Goal: Task Accomplishment & Management: Manage account settings

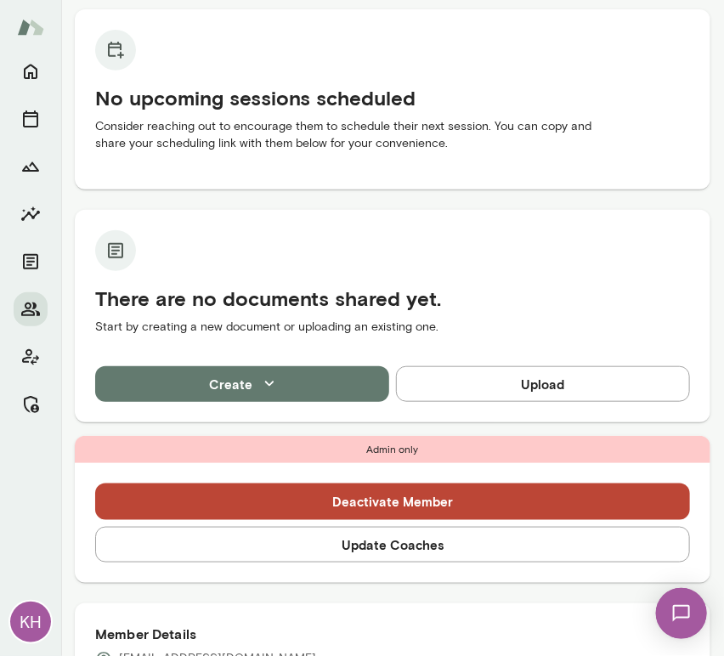
scroll to position [164, 0]
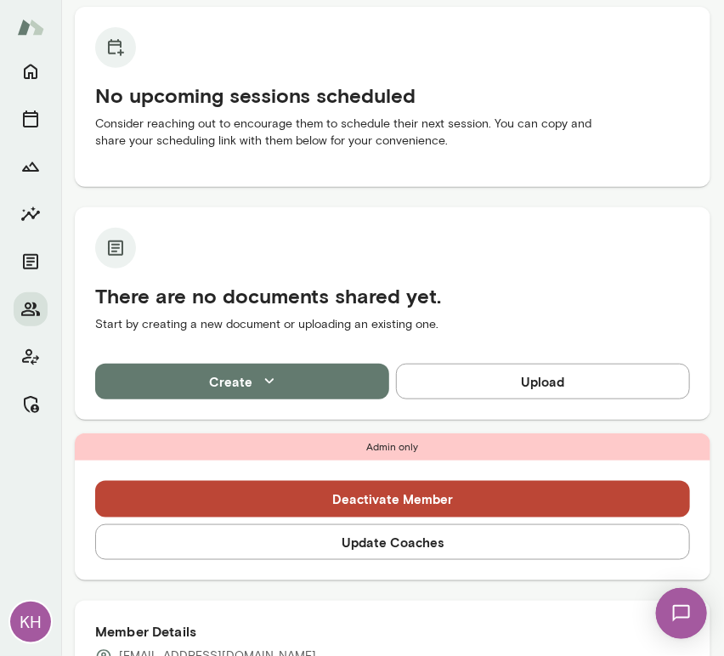
click at [382, 549] on button "Update Coaches" at bounding box center [392, 543] width 595 height 36
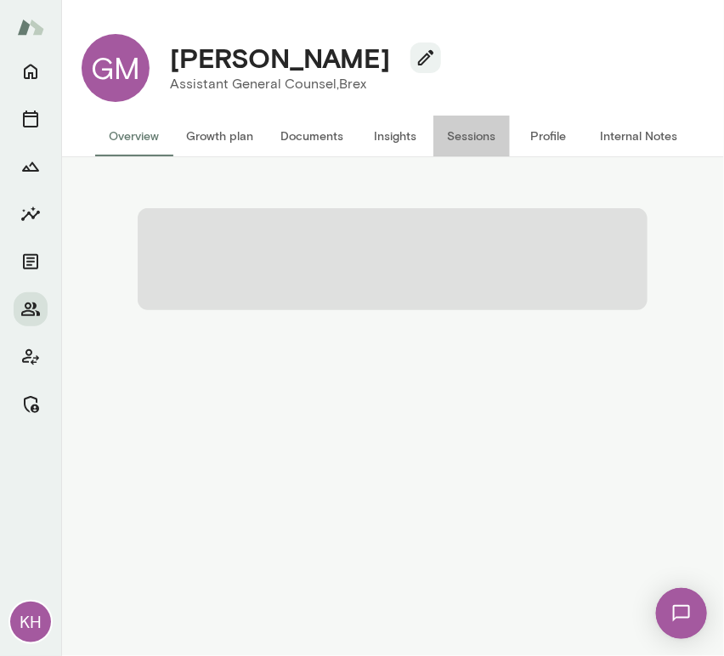
click at [459, 139] on button "Sessions" at bounding box center [472, 136] width 77 height 41
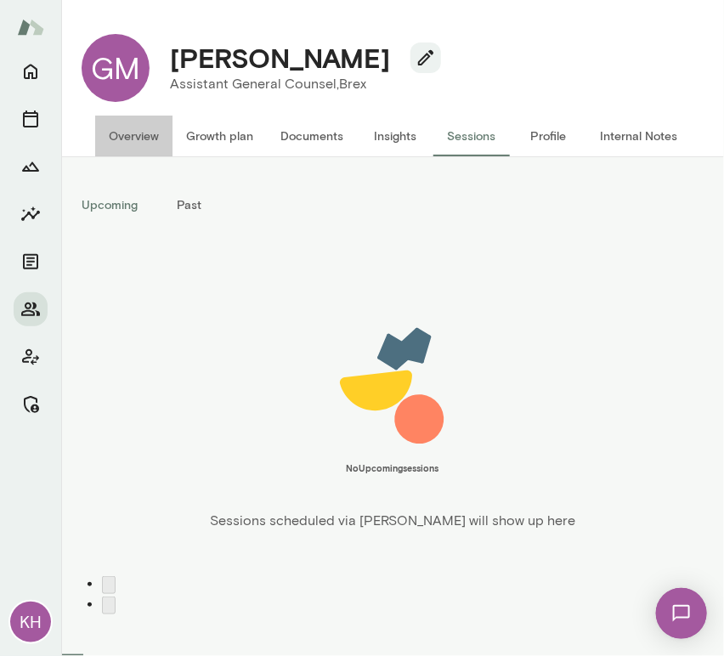
click at [122, 133] on button "Overview" at bounding box center [133, 136] width 77 height 41
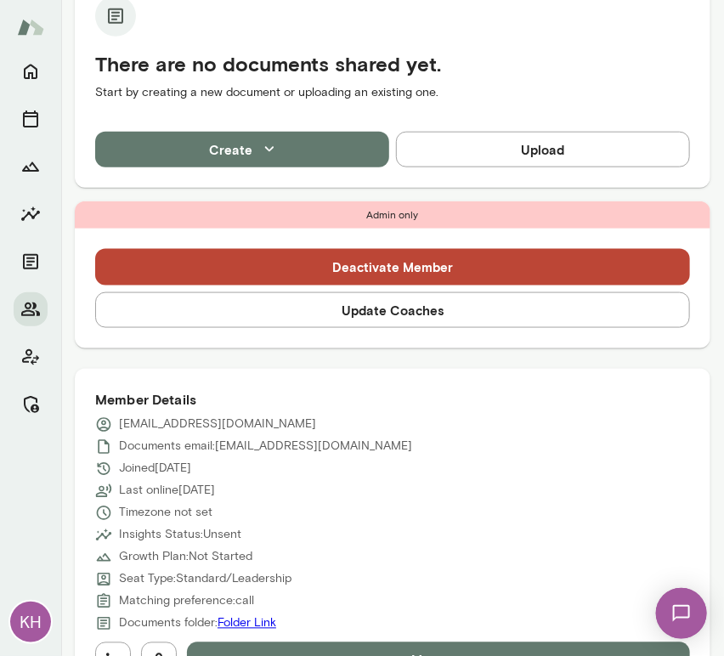
scroll to position [397, 0]
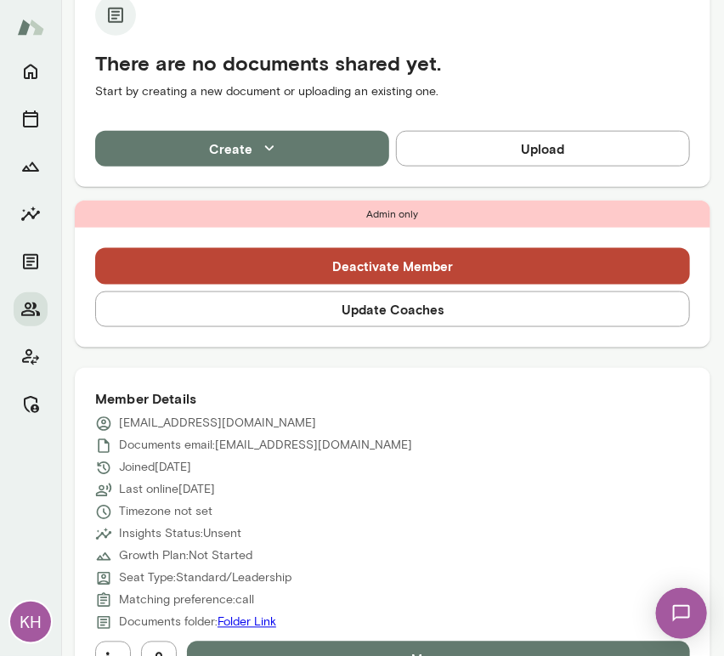
click at [238, 312] on button "Update Coaches" at bounding box center [392, 310] width 595 height 36
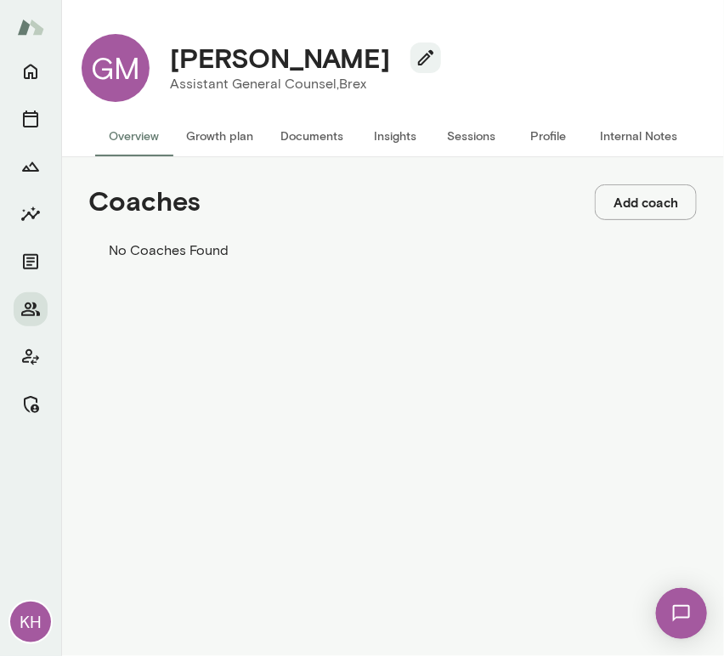
click at [612, 196] on button "Add coach" at bounding box center [646, 202] width 102 height 36
click at [121, 94] on input "Coach" at bounding box center [60, 85] width 121 height 17
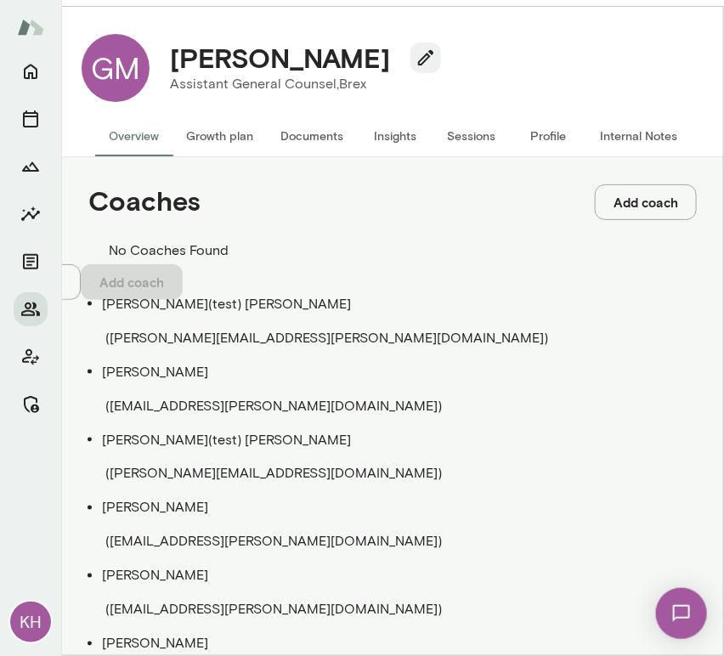
type input "*"
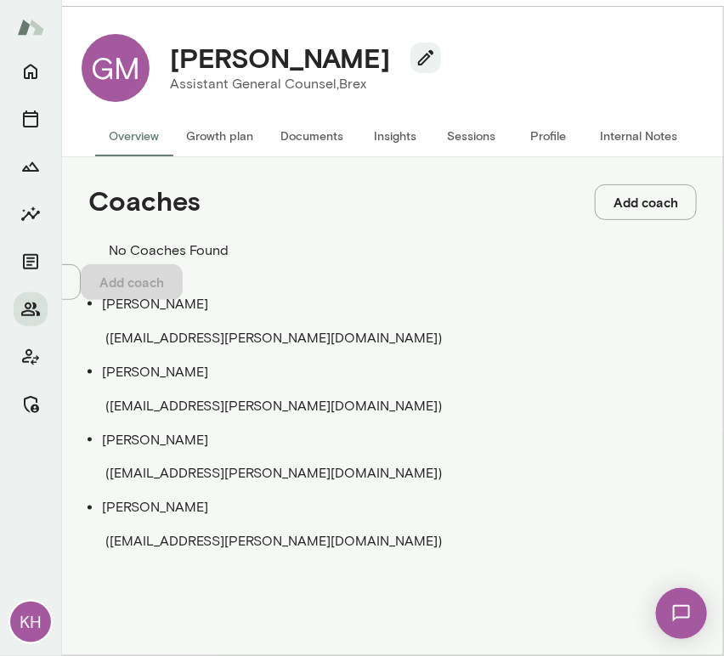
click at [204, 398] on span "( steveoliver@mento.co )" at bounding box center [273, 406] width 337 height 16
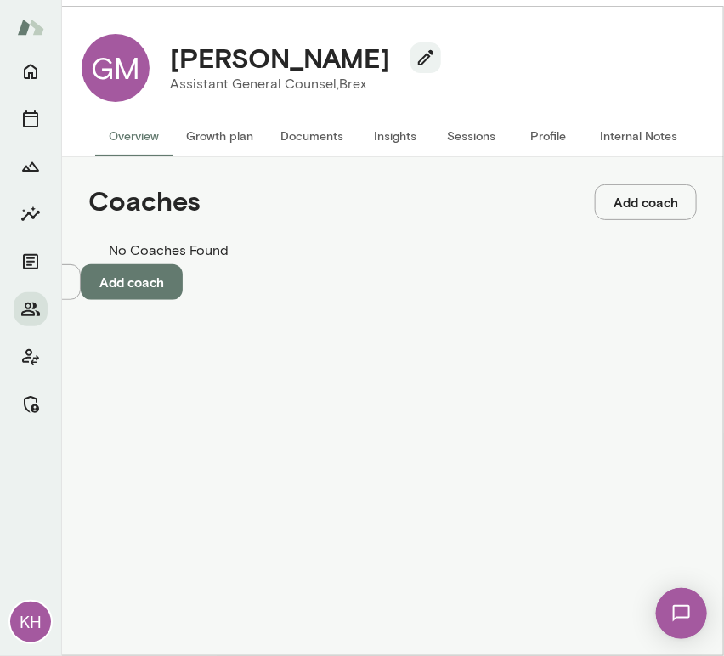
type input "**********"
click at [183, 300] on button "Add coach" at bounding box center [132, 282] width 102 height 36
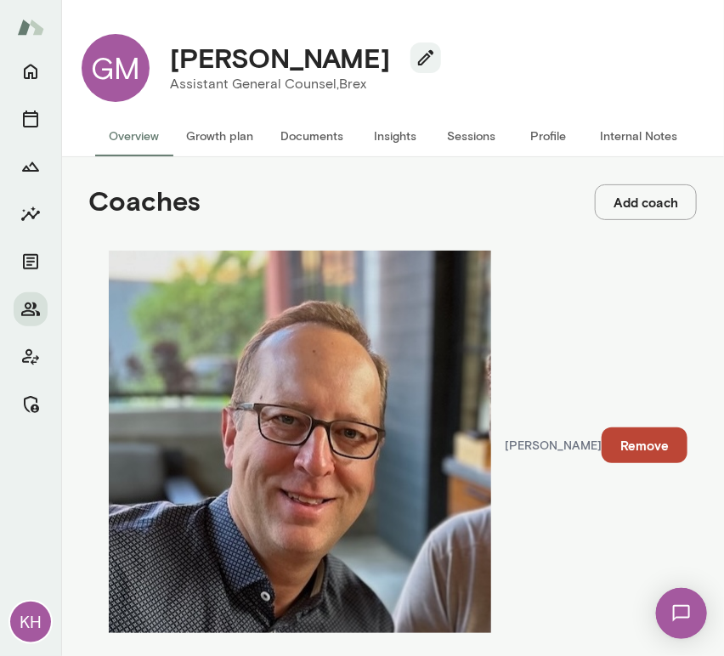
click at [624, 204] on button "Add coach" at bounding box center [646, 202] width 102 height 36
click at [121, 94] on input "Coach" at bounding box center [60, 85] width 121 height 17
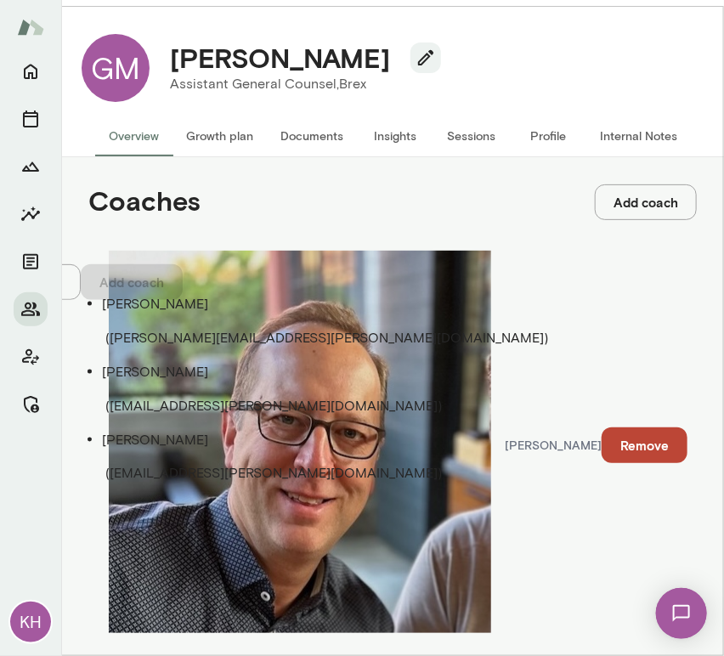
click at [128, 430] on p "[PERSON_NAME]" at bounding box center [379, 440] width 554 height 20
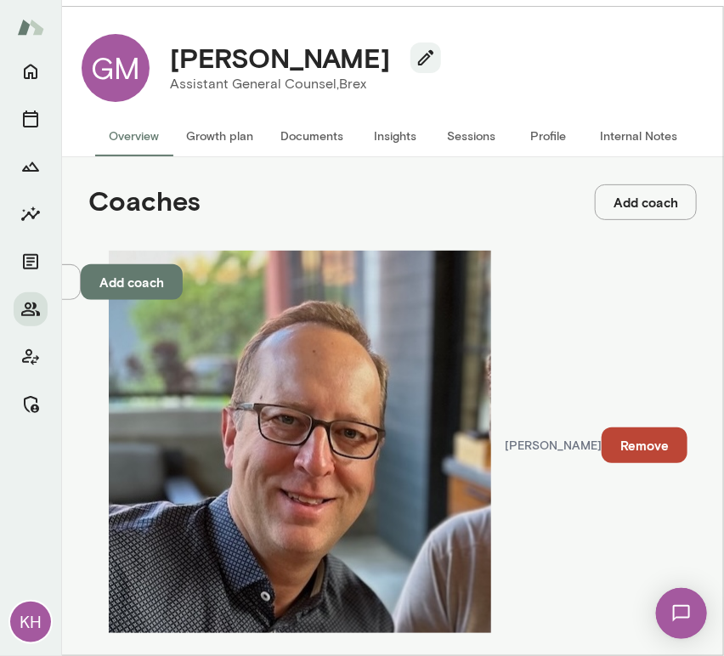
type input "**********"
click at [183, 300] on button "Add coach" at bounding box center [132, 282] width 102 height 36
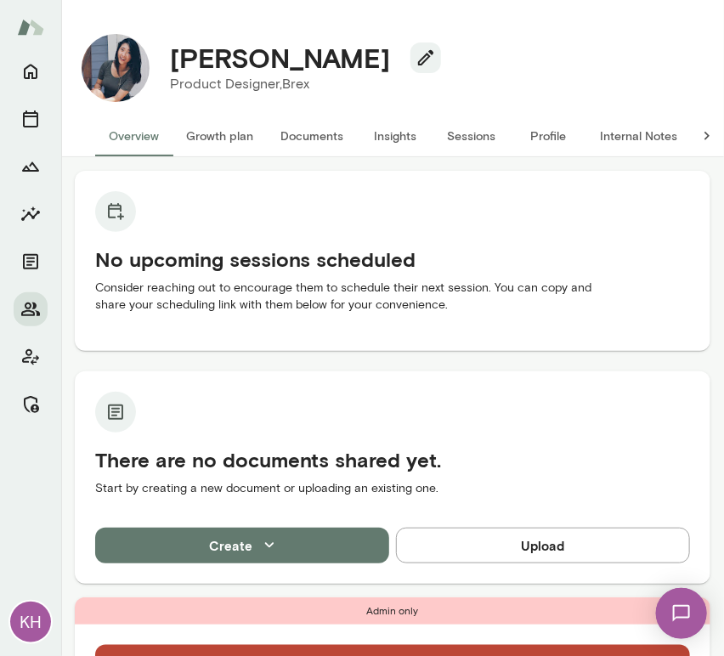
scroll to position [415, 0]
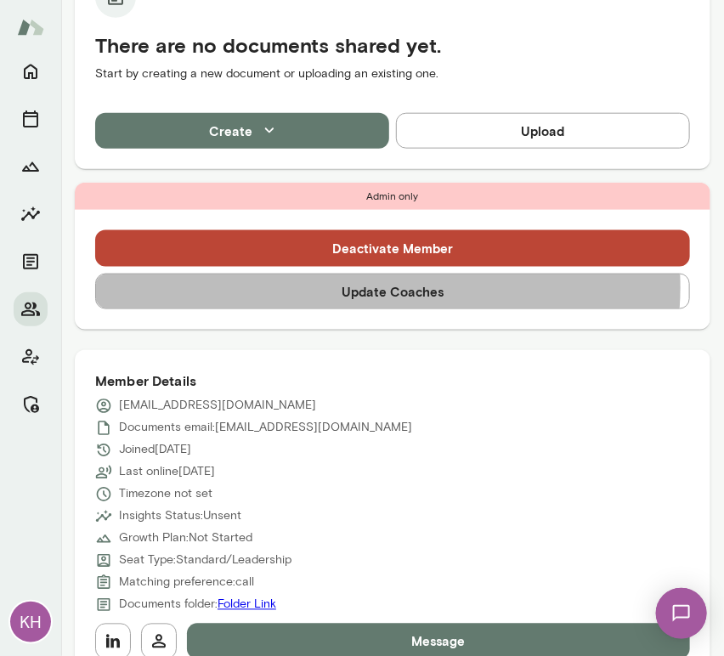
click at [388, 287] on button "Update Coaches" at bounding box center [392, 292] width 595 height 36
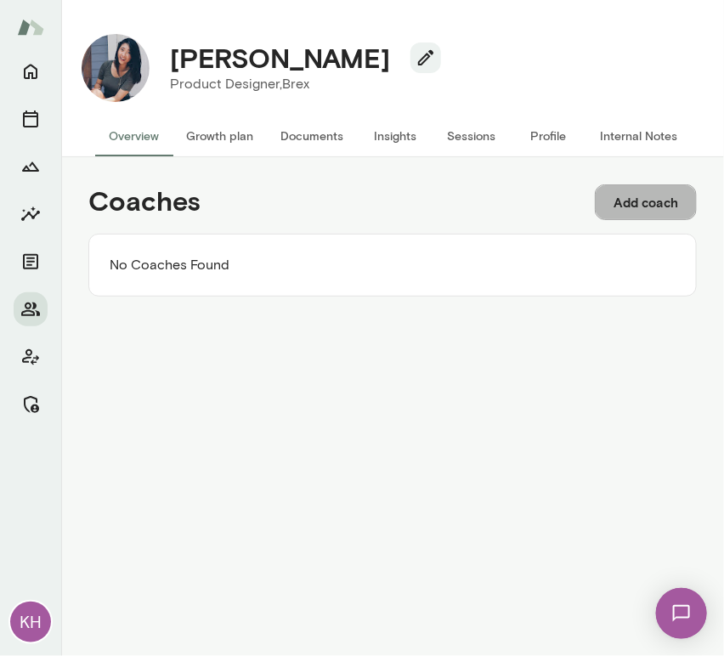
click at [627, 211] on button "Add coach" at bounding box center [646, 202] width 102 height 36
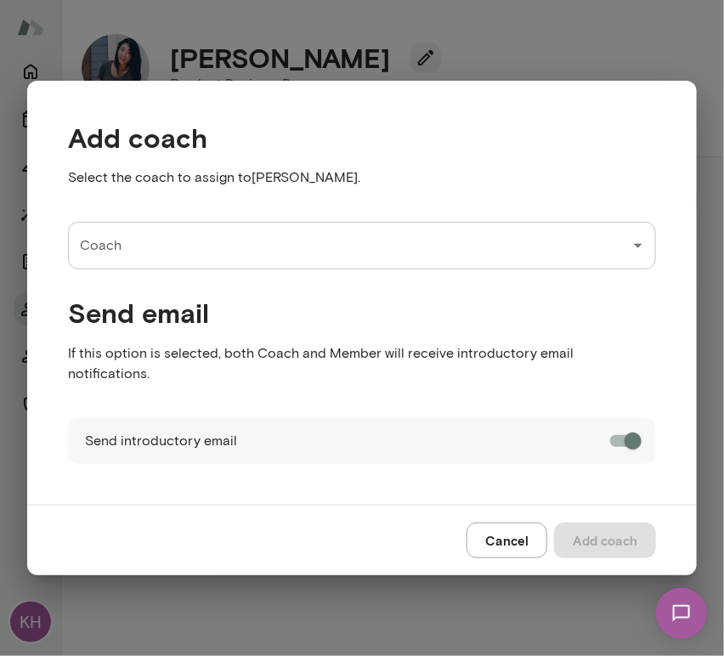
click at [167, 256] on input "Coach" at bounding box center [350, 246] width 548 height 32
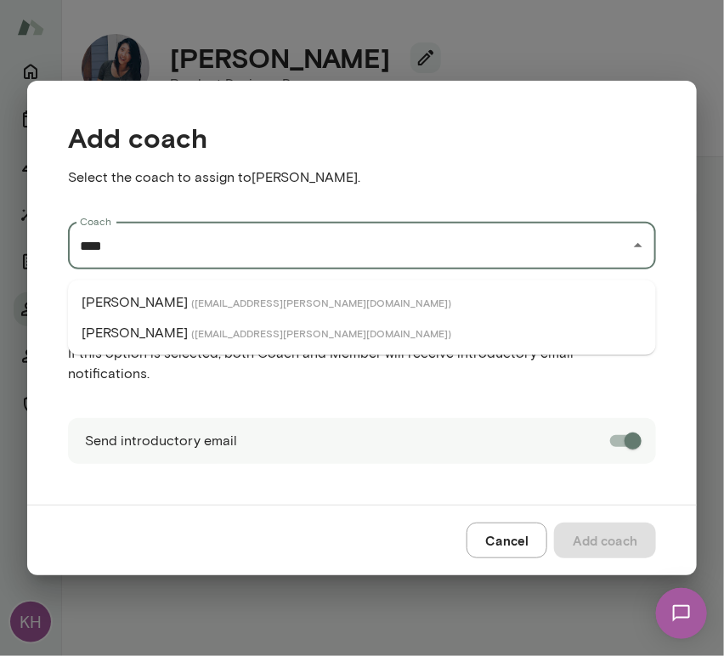
click at [178, 301] on p "[PERSON_NAME]" at bounding box center [135, 302] width 106 height 20
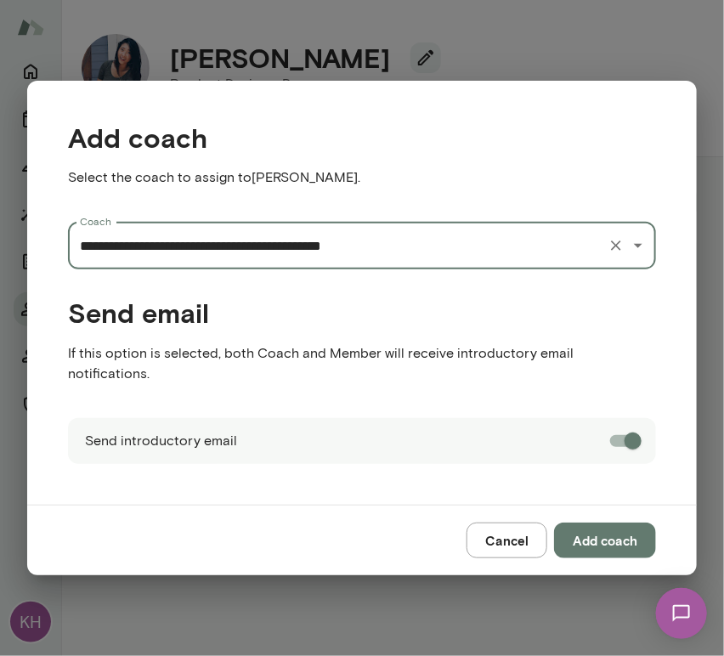
type input "**********"
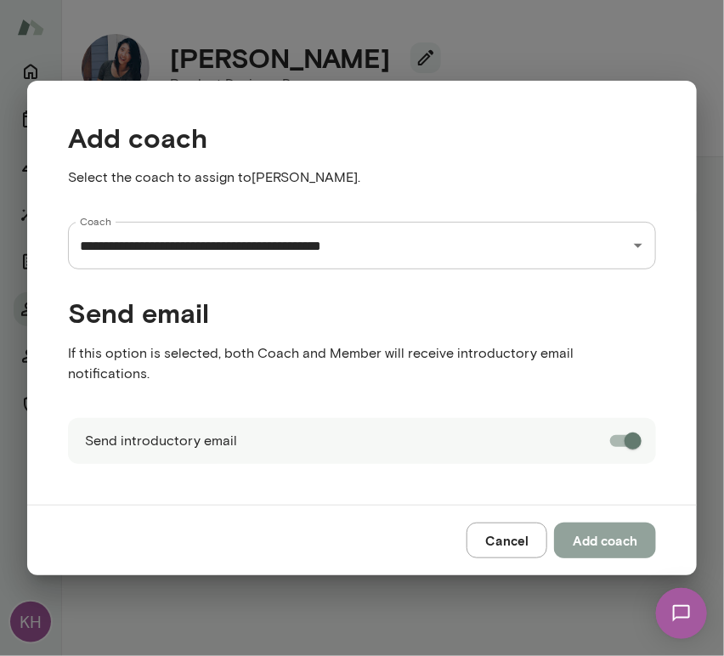
click at [596, 525] on button "Add coach" at bounding box center [605, 541] width 102 height 36
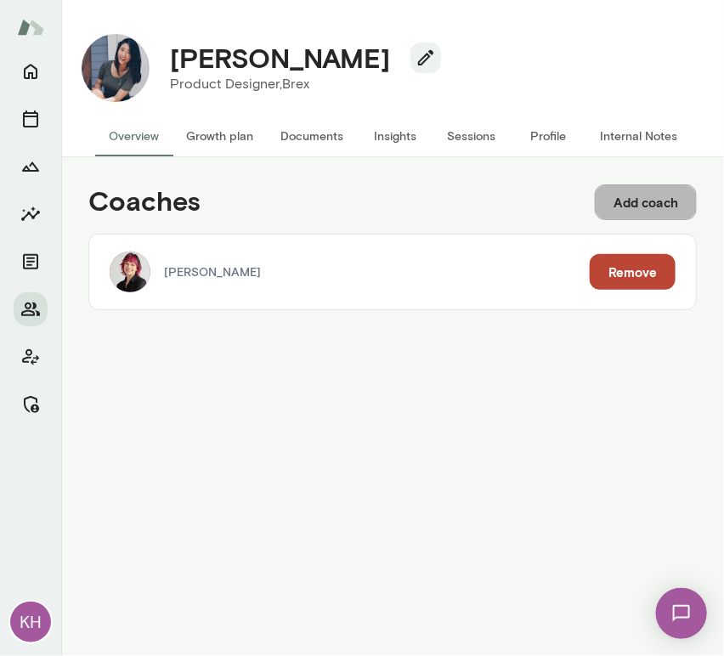
click at [619, 195] on button "Add coach" at bounding box center [646, 202] width 102 height 36
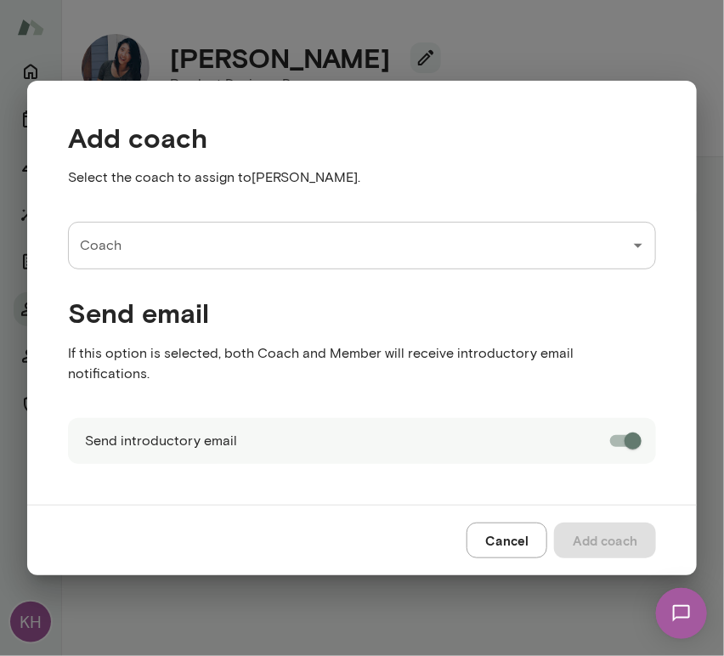
click at [284, 255] on input "Coach" at bounding box center [350, 246] width 548 height 32
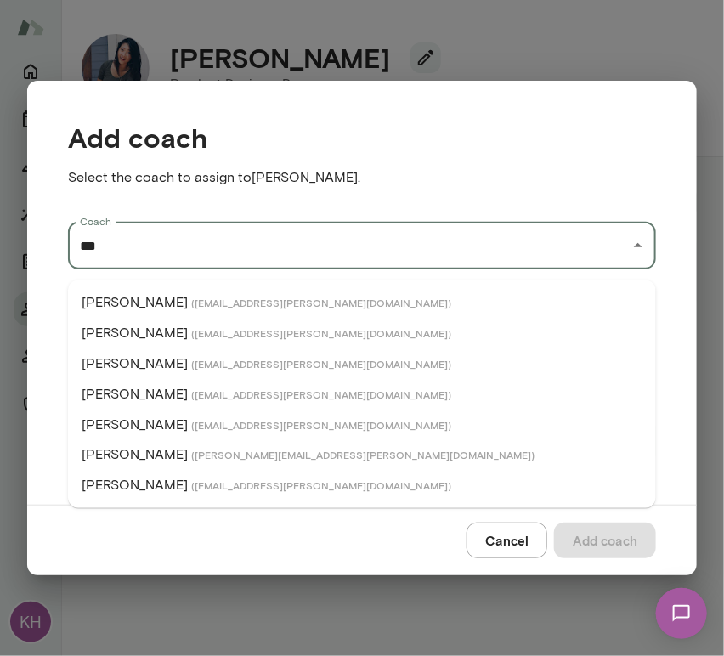
click at [208, 299] on span "( [EMAIL_ADDRESS][PERSON_NAME][DOMAIN_NAME] )" at bounding box center [321, 303] width 260 height 14
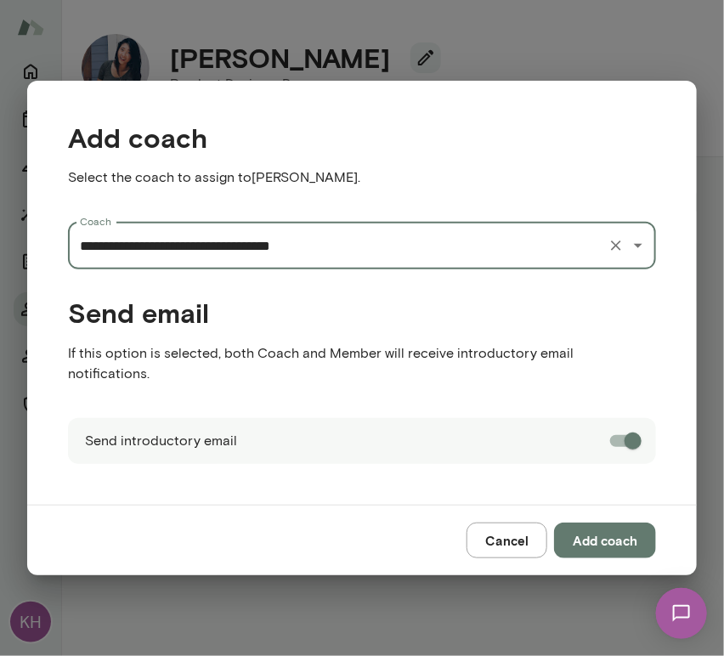
type input "**********"
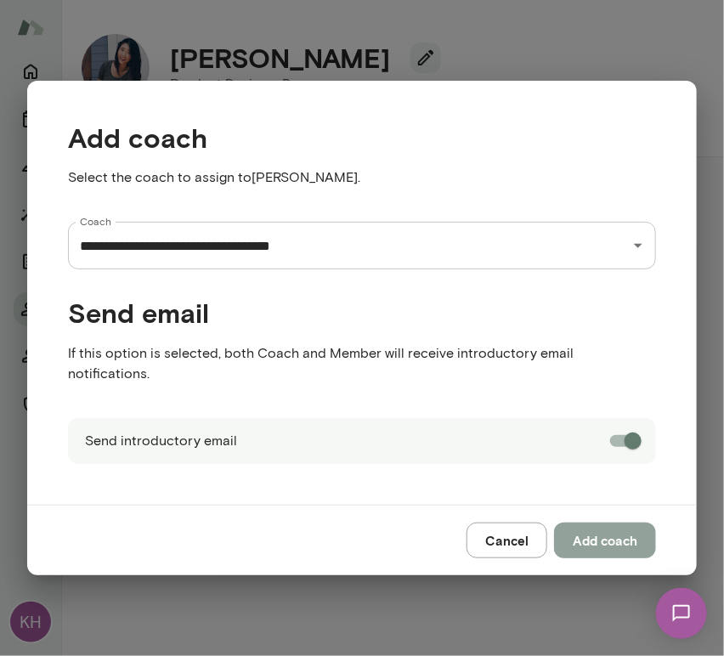
click at [622, 529] on button "Add coach" at bounding box center [605, 541] width 102 height 36
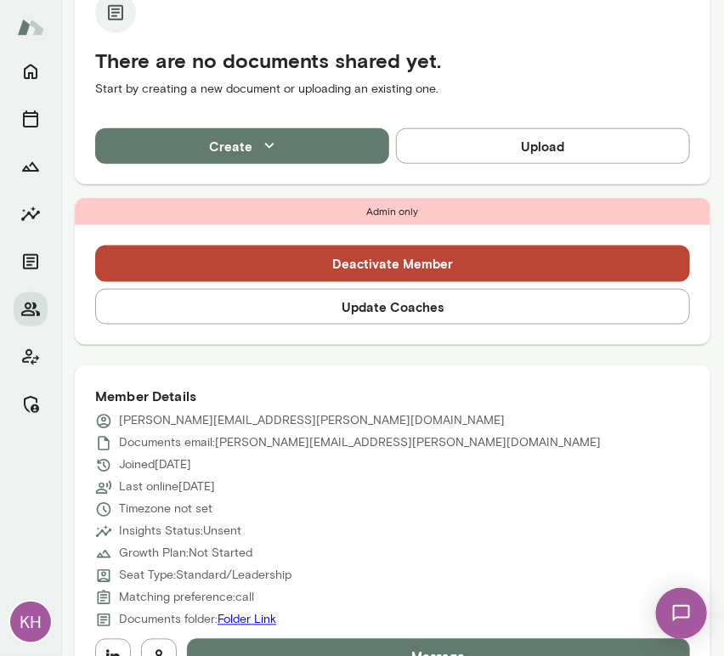
scroll to position [400, 0]
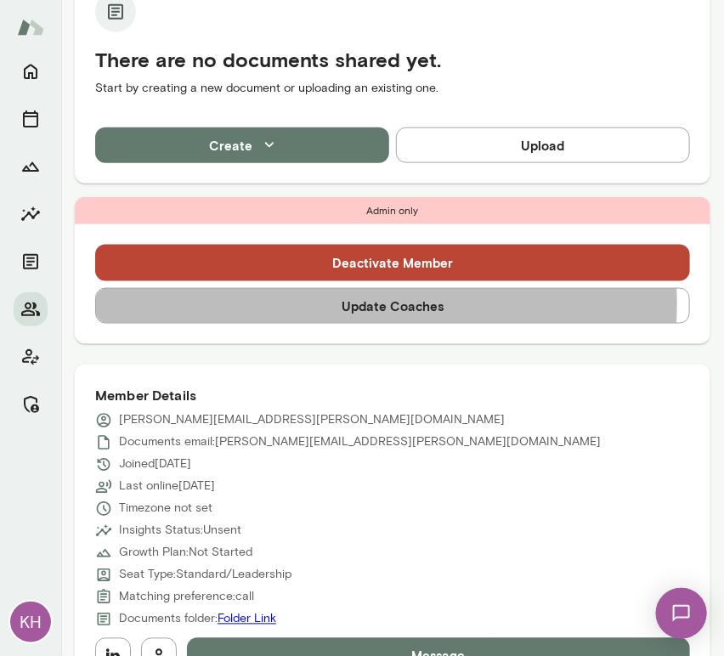
click at [330, 304] on button "Update Coaches" at bounding box center [392, 306] width 595 height 36
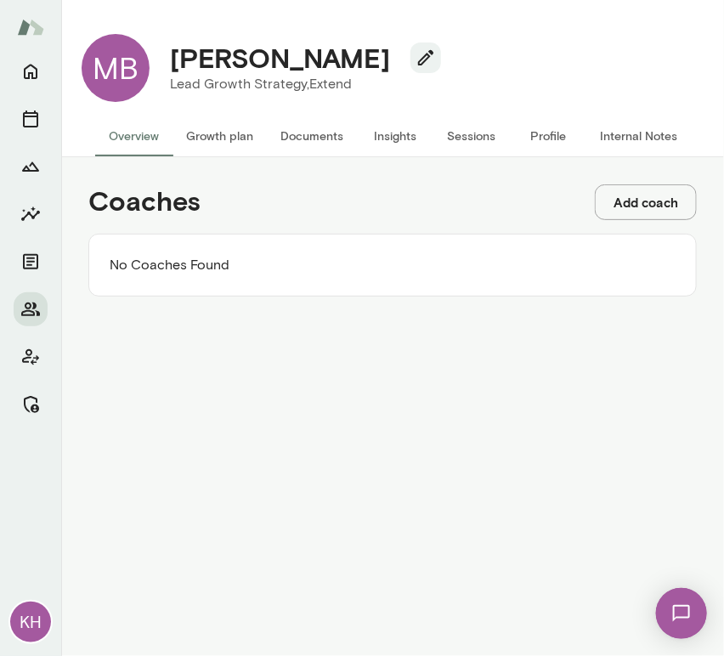
click at [646, 209] on button "Add coach" at bounding box center [646, 202] width 102 height 36
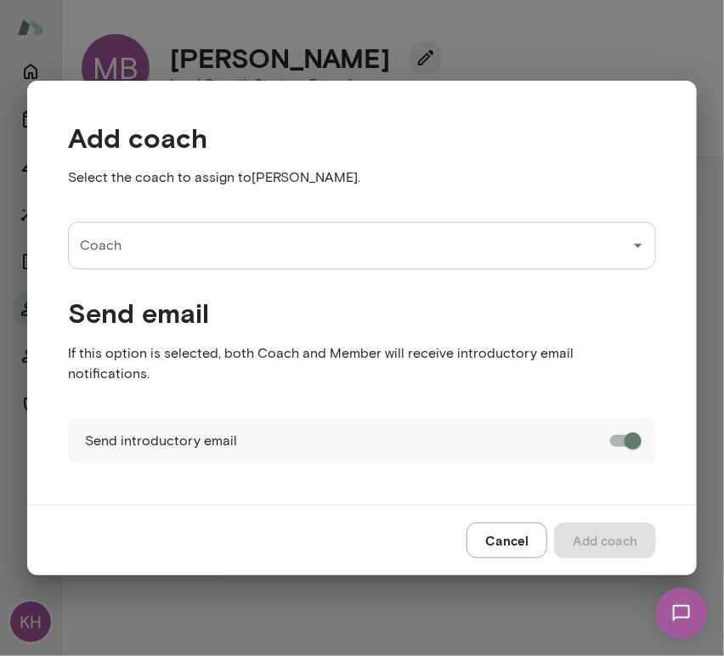
click at [190, 256] on input "Coach" at bounding box center [350, 246] width 548 height 32
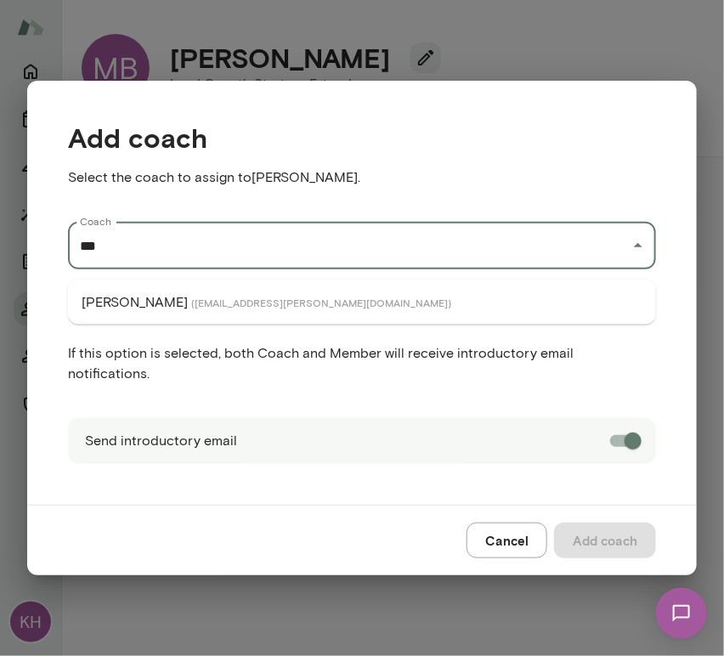
click at [156, 302] on p "[PERSON_NAME]" at bounding box center [135, 302] width 106 height 20
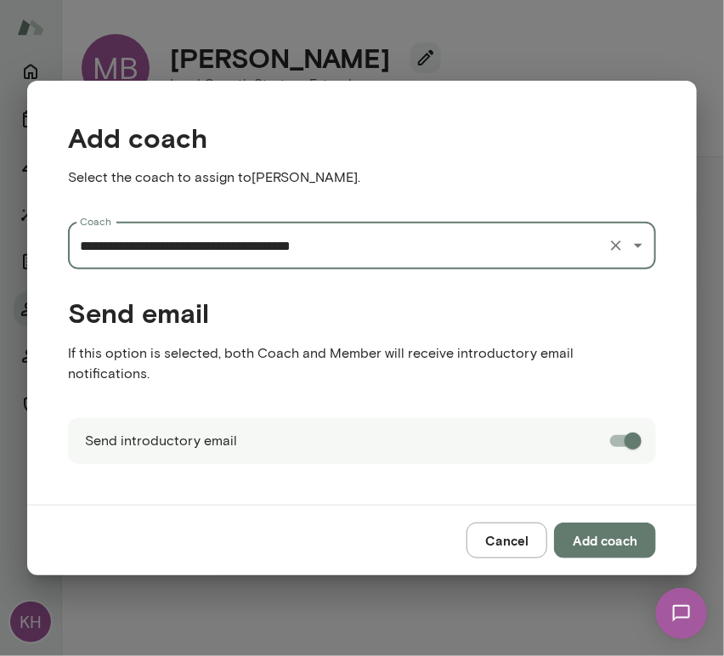
type input "**********"
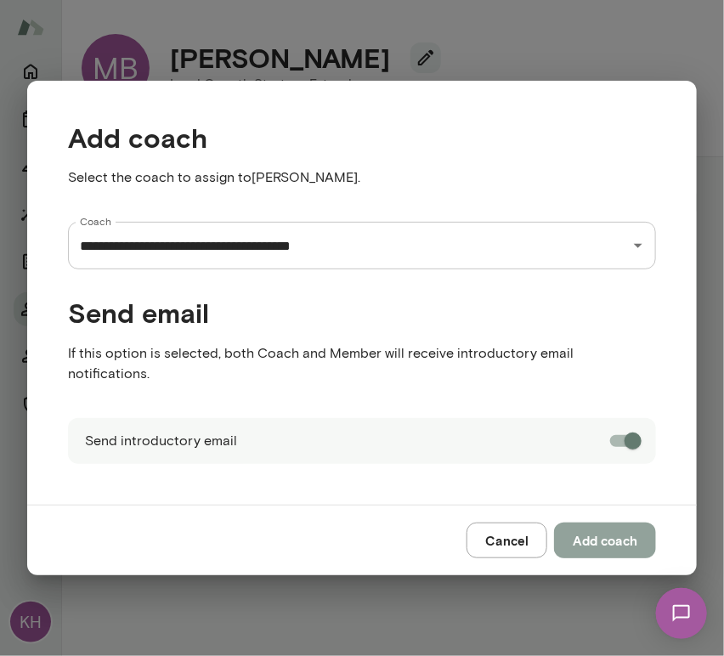
click at [577, 524] on button "Add coach" at bounding box center [605, 541] width 102 height 36
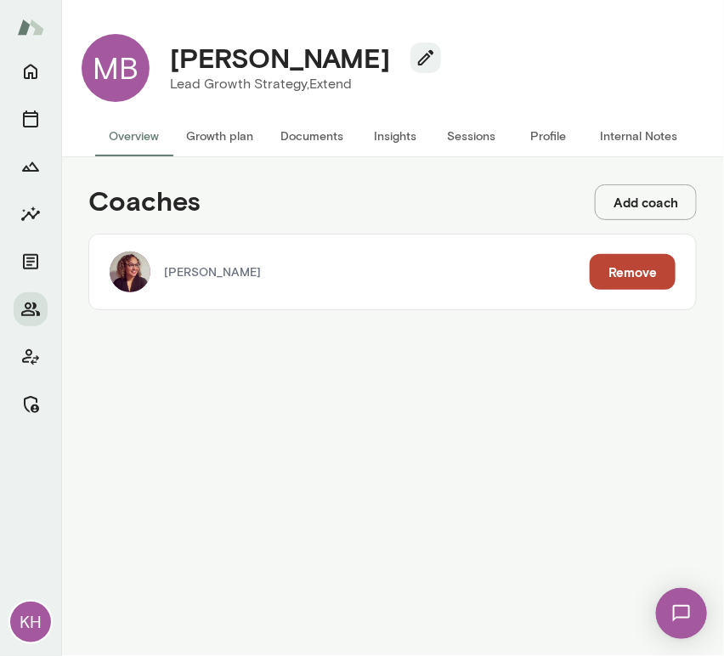
click at [608, 209] on button "Add coach" at bounding box center [646, 202] width 102 height 36
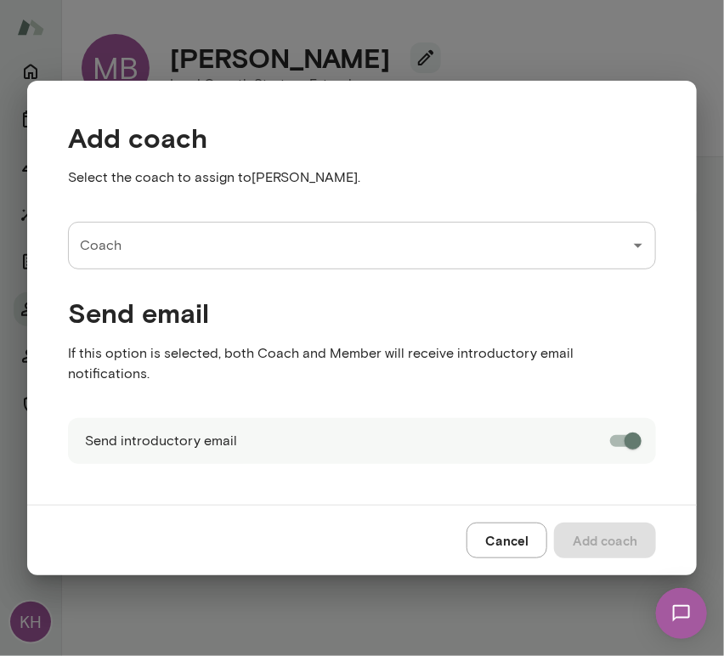
click at [253, 254] on input "Coach" at bounding box center [350, 246] width 548 height 32
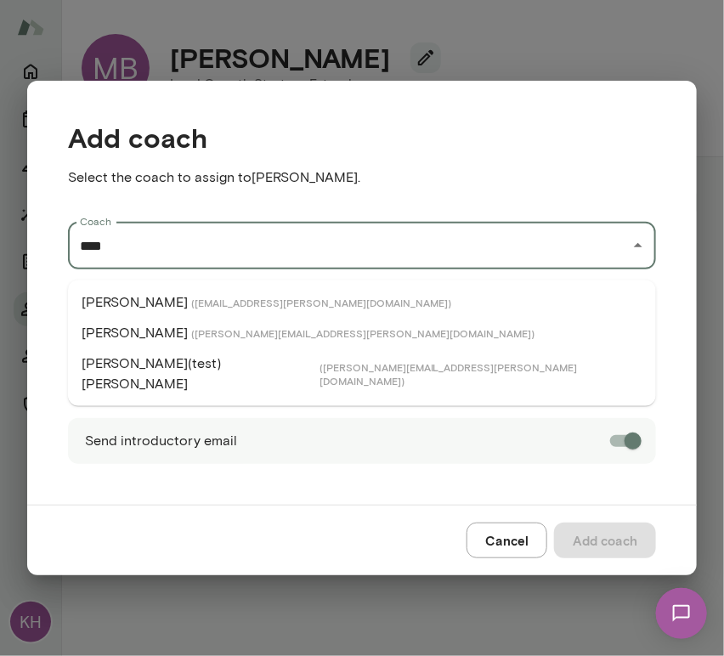
click at [191, 306] on span "( carrieatkin@mento.co )" at bounding box center [321, 303] width 260 height 14
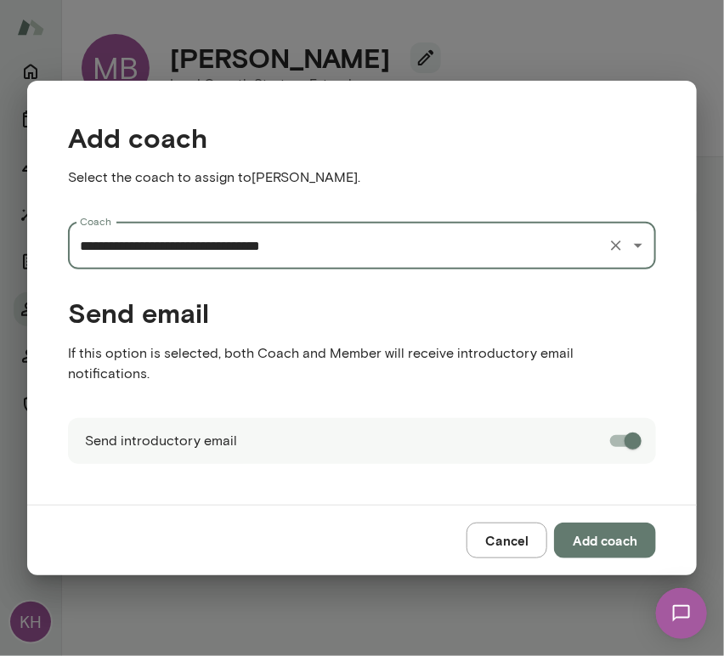
type input "**********"
click at [585, 523] on button "Add coach" at bounding box center [605, 541] width 102 height 36
